Goal: Navigation & Orientation: Find specific page/section

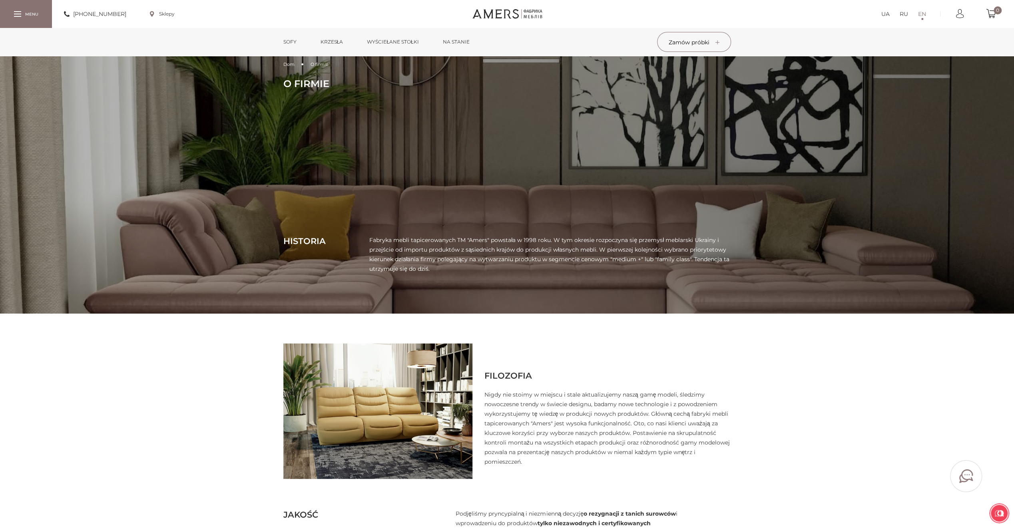
click at [922, 14] on link "EN" at bounding box center [922, 14] width 8 height 10
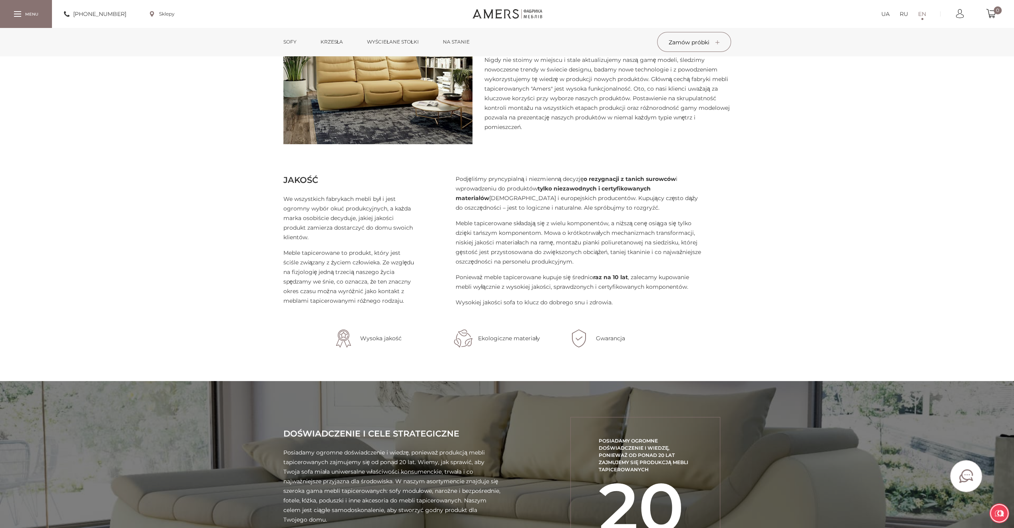
scroll to position [308, 0]
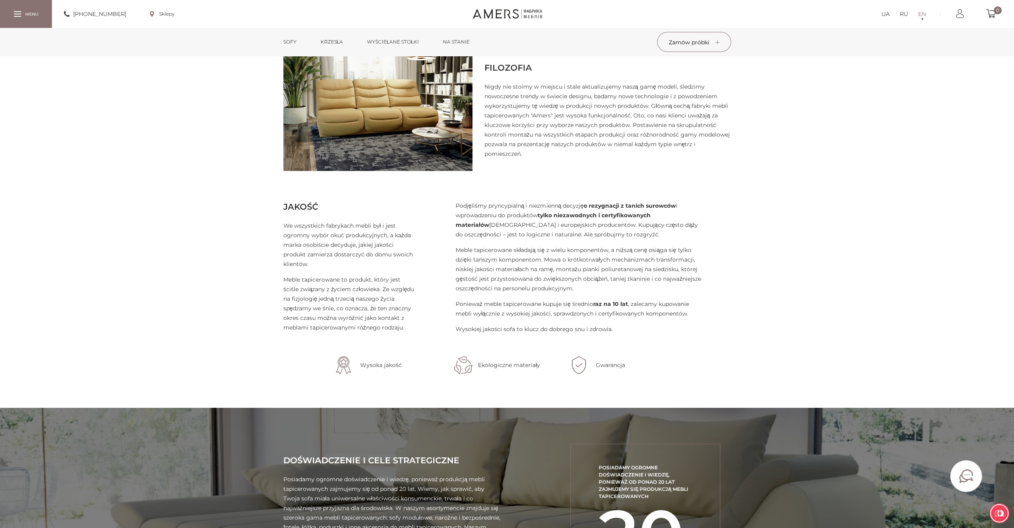
click at [285, 41] on link "Sofy" at bounding box center [289, 42] width 25 height 28
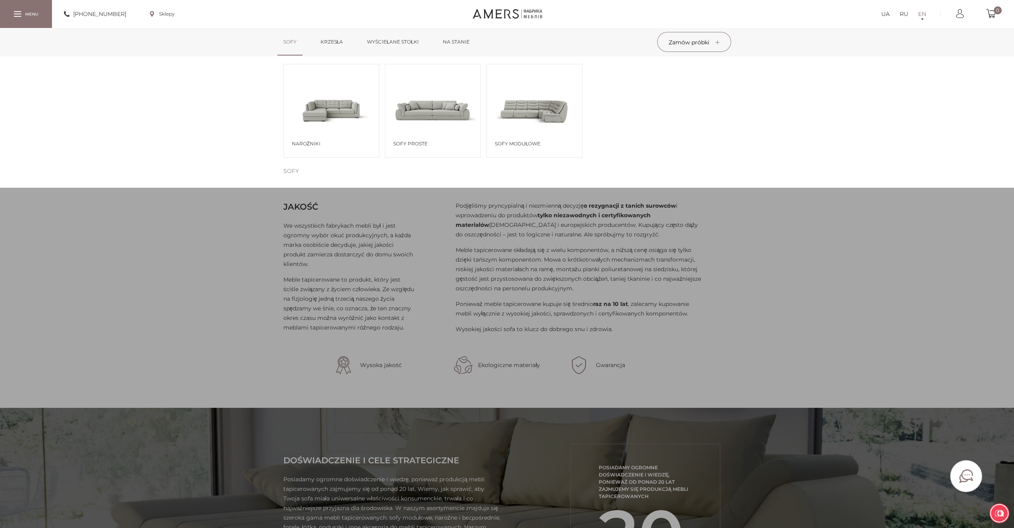
click at [432, 111] on span at bounding box center [432, 110] width 95 height 56
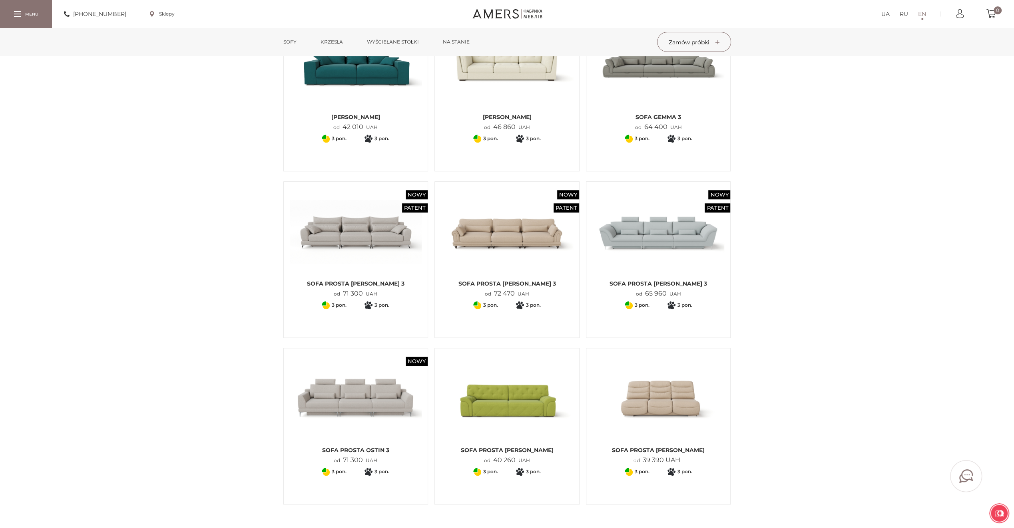
scroll to position [639, 0]
